Goal: Manage account settings

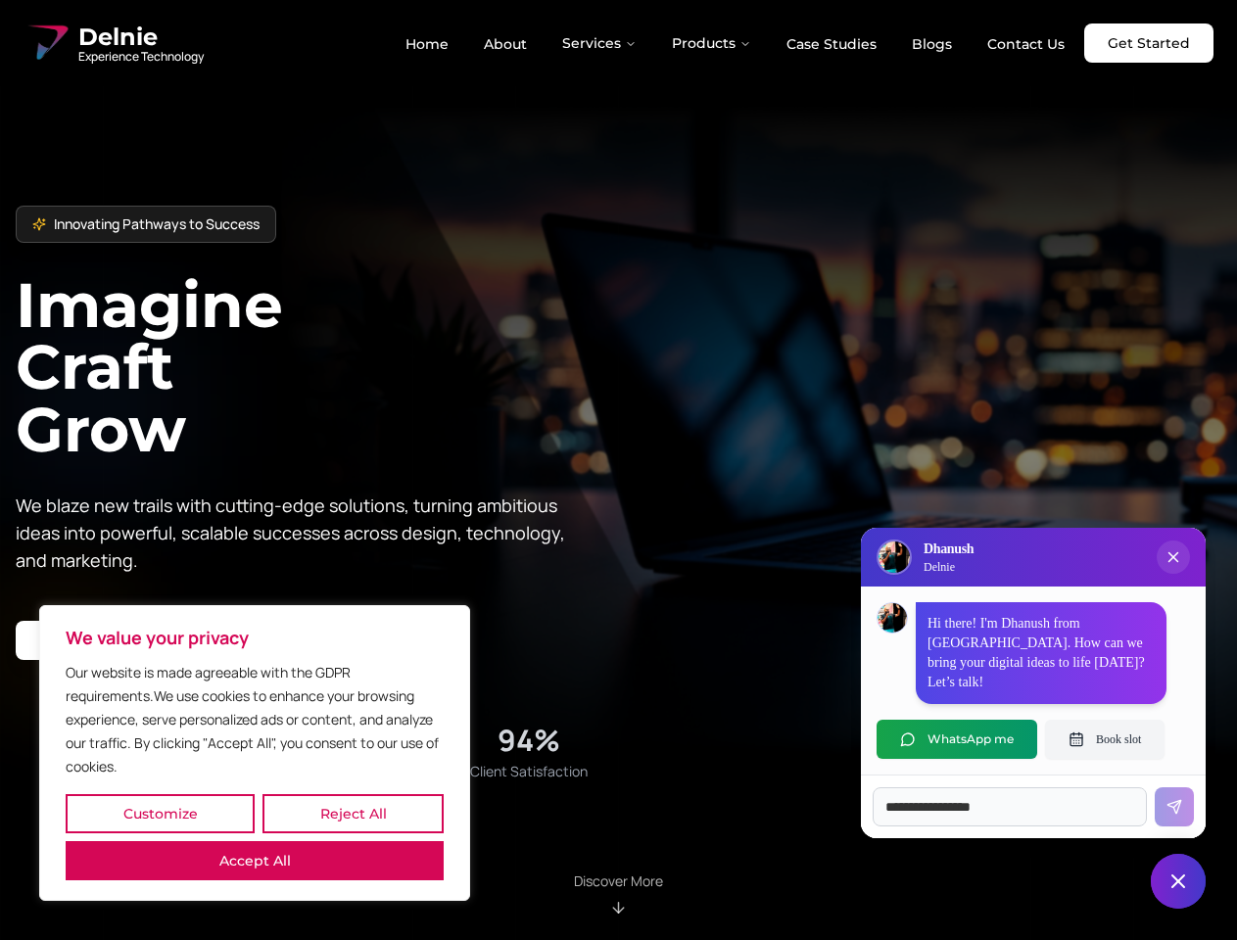
click at [160, 814] on button "Customize" at bounding box center [160, 813] width 189 height 39
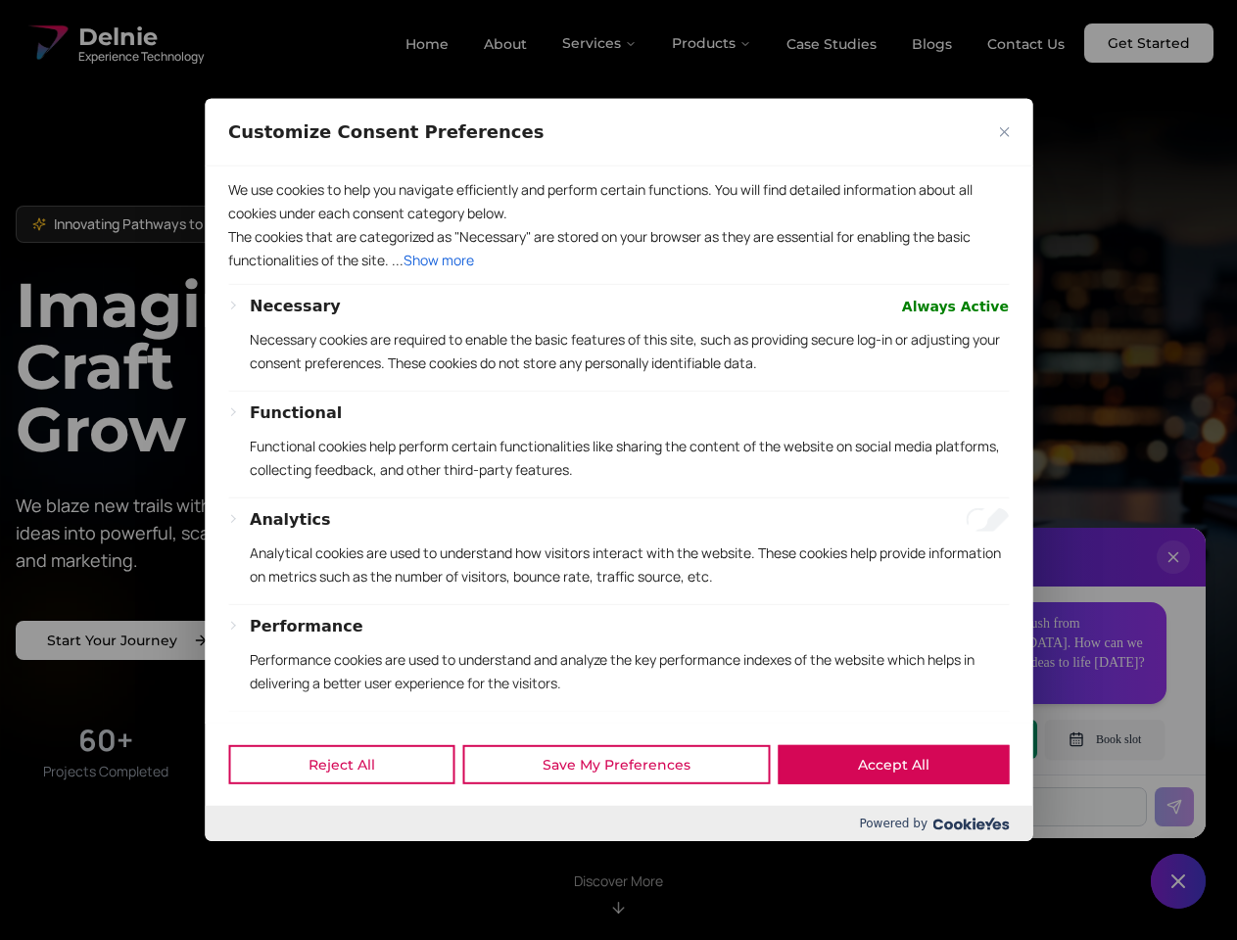
click at [353, 814] on div at bounding box center [618, 470] width 1237 height 940
click at [255, 861] on div at bounding box center [618, 470] width 1237 height 940
click at [618, 470] on div at bounding box center [618, 470] width 1237 height 940
click at [600, 43] on div at bounding box center [618, 470] width 1237 height 940
click at [712, 43] on div at bounding box center [618, 470] width 1237 height 940
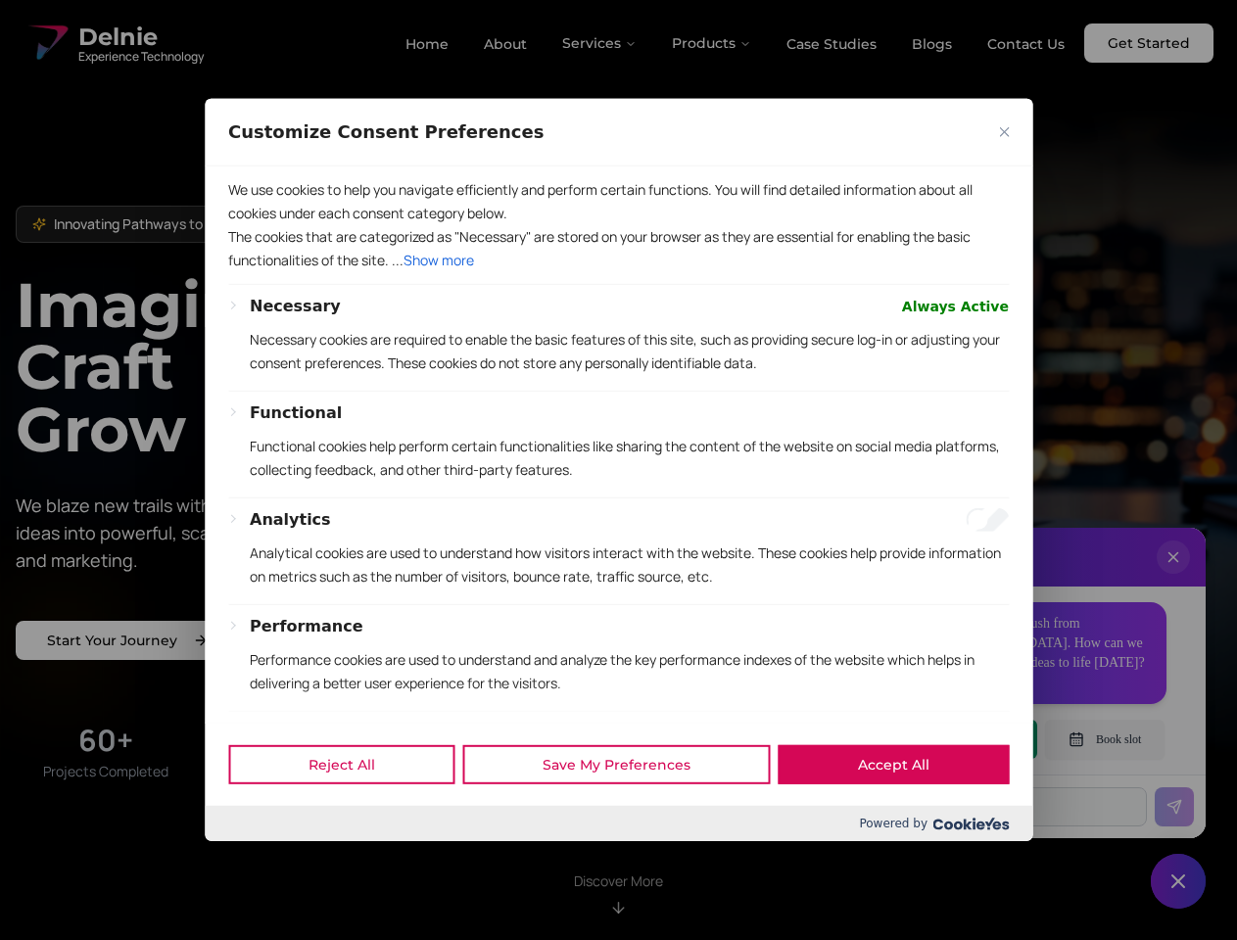
click at [1173, 577] on div at bounding box center [618, 470] width 1237 height 940
click at [957, 739] on div "Reject All Save My Preferences Accept All" at bounding box center [618, 764] width 827 height 83
click at [1105, 739] on div at bounding box center [618, 470] width 1237 height 940
click at [1178, 881] on div at bounding box center [618, 470] width 1237 height 940
